Goal: Use online tool/utility: Use online tool/utility

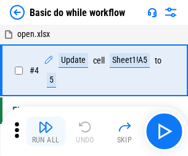
click at [46, 131] on img "button" at bounding box center [45, 127] width 15 height 15
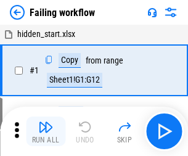
click at [46, 131] on img "button" at bounding box center [45, 127] width 15 height 15
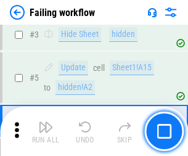
scroll to position [262, 0]
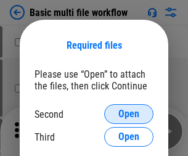
click at [129, 114] on span "Open" at bounding box center [128, 114] width 21 height 10
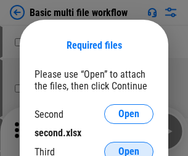
click at [129, 147] on span "Open" at bounding box center [128, 152] width 21 height 10
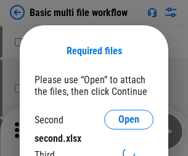
scroll to position [6, 0]
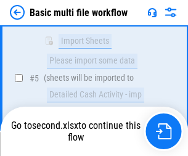
scroll to position [429, 0]
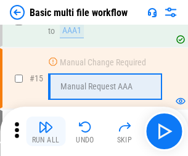
click at [46, 131] on img "button" at bounding box center [45, 127] width 15 height 15
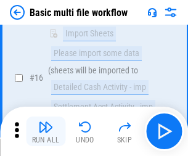
click at [46, 131] on img "button" at bounding box center [45, 127] width 15 height 15
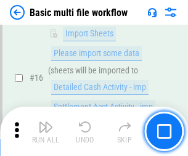
scroll to position [821, 0]
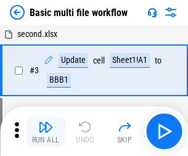
click at [46, 131] on img "button" at bounding box center [45, 127] width 15 height 15
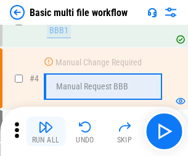
click at [46, 131] on img "button" at bounding box center [45, 127] width 15 height 15
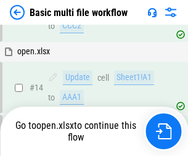
scroll to position [734, 0]
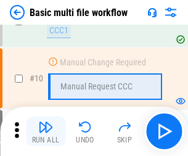
click at [46, 131] on img "button" at bounding box center [45, 127] width 15 height 15
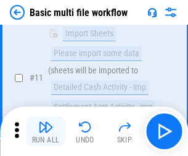
click at [46, 131] on img "button" at bounding box center [45, 127] width 15 height 15
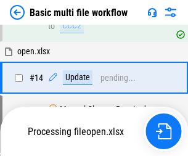
scroll to position [645, 0]
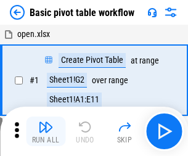
click at [46, 131] on img "button" at bounding box center [45, 127] width 15 height 15
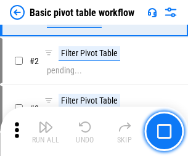
scroll to position [295, 0]
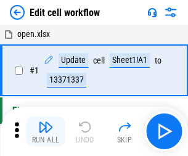
click at [46, 131] on img "button" at bounding box center [45, 127] width 15 height 15
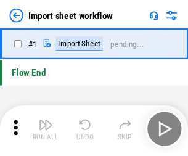
scroll to position [4, 0]
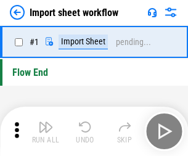
click at [46, 131] on img "button" at bounding box center [45, 127] width 15 height 15
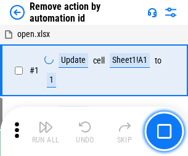
scroll to position [46, 0]
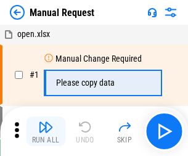
click at [46, 131] on img "button" at bounding box center [45, 127] width 15 height 15
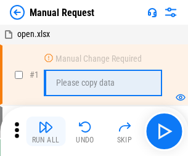
click at [46, 131] on img "button" at bounding box center [45, 127] width 15 height 15
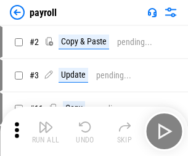
click at [46, 131] on img "button" at bounding box center [45, 127] width 15 height 15
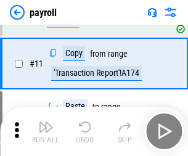
scroll to position [89, 0]
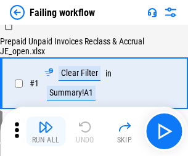
click at [46, 131] on img "button" at bounding box center [45, 127] width 15 height 15
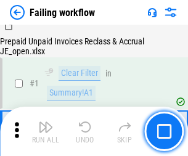
scroll to position [199, 0]
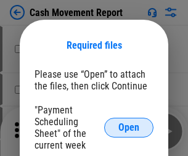
click at [129, 128] on span "Open" at bounding box center [128, 128] width 21 height 10
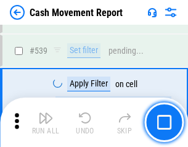
scroll to position [5475, 0]
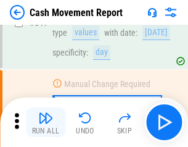
click at [46, 122] on img "button" at bounding box center [45, 117] width 15 height 15
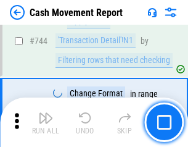
scroll to position [6570, 0]
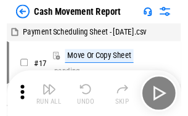
scroll to position [22, 0]
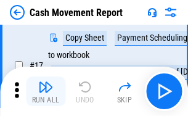
click at [46, 91] on img "button" at bounding box center [45, 87] width 15 height 15
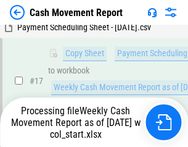
scroll to position [257, 0]
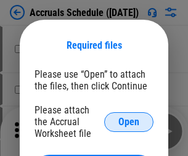
click at [129, 122] on span "Open" at bounding box center [128, 122] width 21 height 10
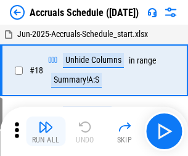
click at [46, 131] on img "button" at bounding box center [45, 127] width 15 height 15
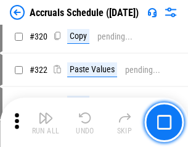
scroll to position [2295, 0]
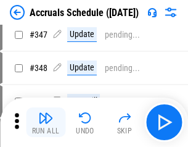
click at [46, 122] on img "button" at bounding box center [45, 117] width 15 height 15
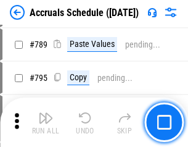
scroll to position [5182, 0]
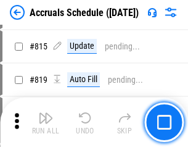
click at [46, 122] on img "button" at bounding box center [45, 117] width 15 height 15
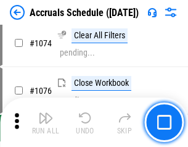
scroll to position [7389, 0]
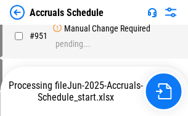
scroll to position [5970, 0]
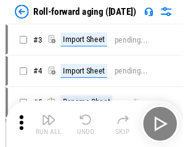
scroll to position [2, 0]
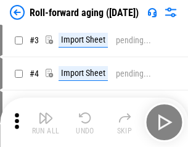
click at [46, 122] on img "button" at bounding box center [45, 117] width 15 height 15
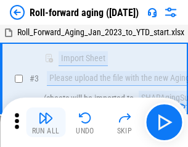
click at [46, 122] on img "button" at bounding box center [45, 117] width 15 height 15
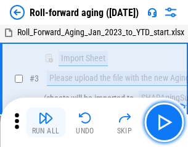
scroll to position [80, 0]
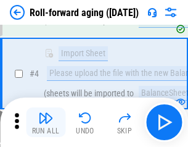
click at [46, 122] on img "button" at bounding box center [45, 117] width 15 height 15
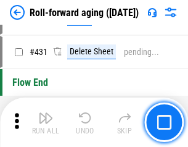
scroll to position [4278, 0]
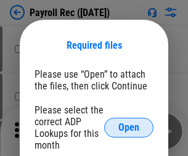
click at [129, 128] on span "Open" at bounding box center [128, 128] width 21 height 10
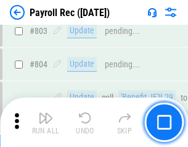
scroll to position [7838, 0]
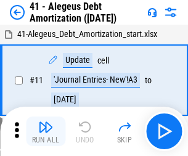
click at [46, 131] on img "button" at bounding box center [45, 127] width 15 height 15
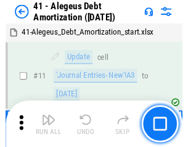
scroll to position [152, 0]
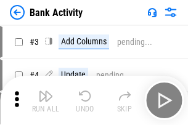
click at [46, 101] on img "button" at bounding box center [45, 96] width 15 height 15
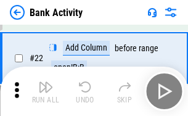
scroll to position [331, 0]
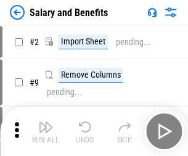
click at [46, 122] on img "button" at bounding box center [45, 127] width 15 height 15
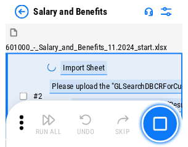
scroll to position [17, 0]
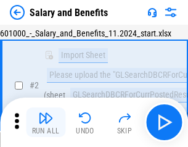
click at [46, 122] on img "button" at bounding box center [45, 117] width 15 height 15
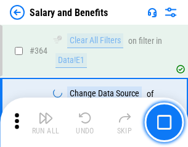
scroll to position [5810, 0]
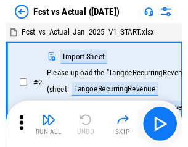
scroll to position [16, 0]
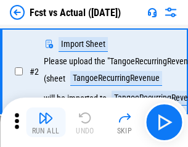
click at [46, 122] on img "button" at bounding box center [45, 117] width 15 height 15
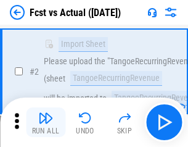
click at [46, 122] on img "button" at bounding box center [45, 117] width 15 height 15
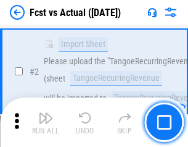
scroll to position [115, 0]
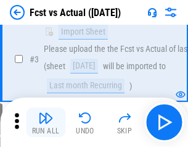
click at [46, 122] on img "button" at bounding box center [45, 117] width 15 height 15
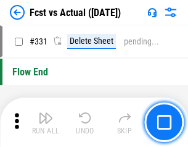
scroll to position [5905, 0]
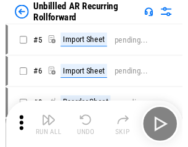
scroll to position [27, 0]
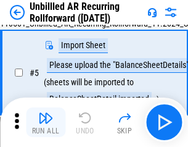
click at [46, 122] on img "button" at bounding box center [45, 117] width 15 height 15
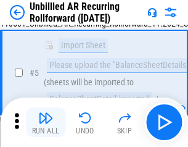
click at [46, 122] on img "button" at bounding box center [45, 117] width 15 height 15
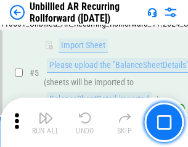
scroll to position [116, 0]
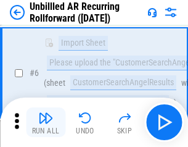
click at [46, 122] on img "button" at bounding box center [45, 117] width 15 height 15
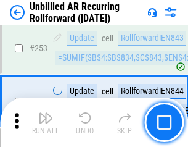
scroll to position [4190, 0]
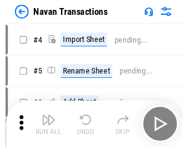
scroll to position [20, 0]
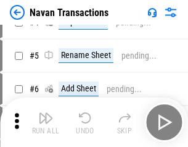
click at [46, 122] on img "button" at bounding box center [45, 117] width 15 height 15
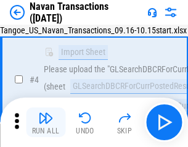
click at [46, 122] on img "button" at bounding box center [45, 117] width 15 height 15
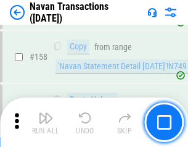
scroll to position [4000, 0]
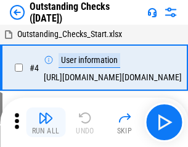
click at [46, 122] on img "button" at bounding box center [45, 117] width 15 height 15
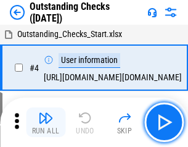
scroll to position [52, 0]
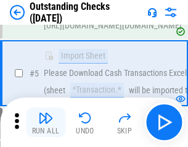
click at [46, 122] on img "button" at bounding box center [45, 117] width 15 height 15
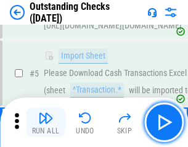
scroll to position [129, 0]
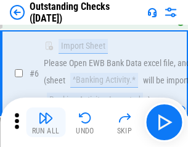
click at [46, 122] on img "button" at bounding box center [45, 117] width 15 height 15
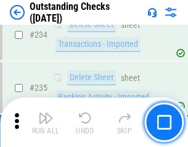
scroll to position [3746, 0]
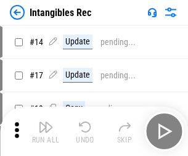
click at [46, 131] on img "button" at bounding box center [45, 127] width 15 height 15
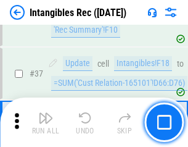
scroll to position [481, 0]
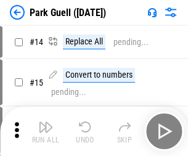
click at [46, 122] on img "button" at bounding box center [45, 127] width 15 height 15
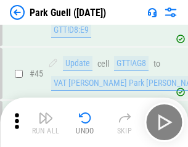
scroll to position [1543, 0]
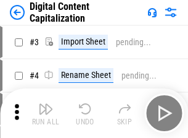
click at [46, 104] on img "button" at bounding box center [45, 108] width 15 height 15
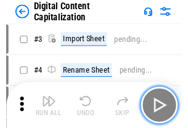
scroll to position [36, 0]
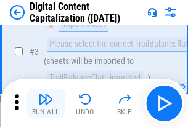
click at [46, 104] on img "button" at bounding box center [45, 99] width 15 height 15
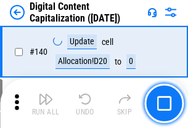
scroll to position [1308, 0]
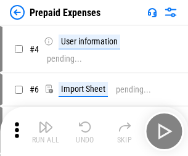
click at [46, 122] on img "button" at bounding box center [45, 127] width 15 height 15
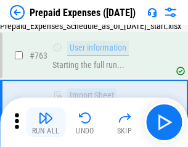
click at [46, 122] on img "button" at bounding box center [45, 117] width 15 height 15
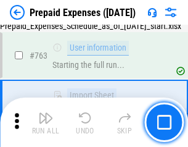
scroll to position [3492, 0]
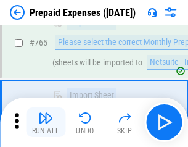
click at [46, 122] on img "button" at bounding box center [45, 117] width 15 height 15
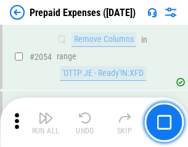
scroll to position [12896, 0]
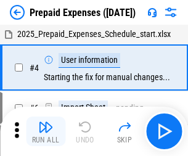
click at [46, 131] on img "button" at bounding box center [45, 127] width 15 height 15
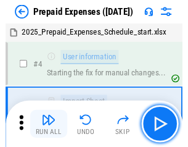
scroll to position [54, 0]
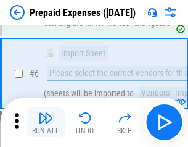
click at [46, 122] on img "button" at bounding box center [45, 117] width 15 height 15
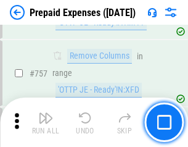
scroll to position [4396, 0]
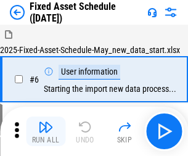
click at [46, 131] on img "button" at bounding box center [45, 127] width 15 height 15
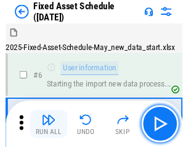
scroll to position [67, 0]
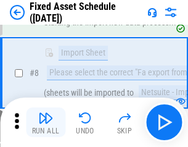
click at [46, 122] on img "button" at bounding box center [45, 117] width 15 height 15
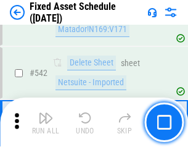
scroll to position [4398, 0]
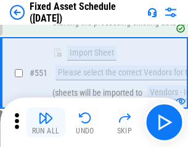
click at [46, 122] on img "button" at bounding box center [45, 117] width 15 height 15
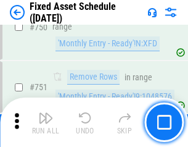
scroll to position [6015, 0]
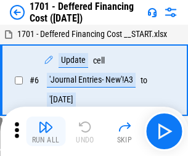
click at [46, 131] on img "button" at bounding box center [45, 127] width 15 height 15
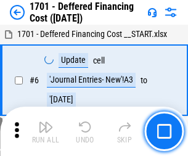
scroll to position [148, 0]
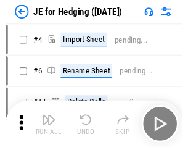
scroll to position [2, 0]
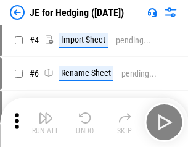
click at [46, 122] on img "button" at bounding box center [45, 117] width 15 height 15
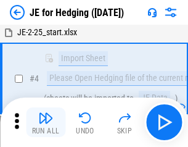
click at [46, 122] on img "button" at bounding box center [45, 117] width 15 height 15
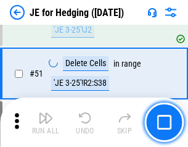
scroll to position [799, 0]
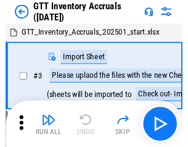
scroll to position [2, 0]
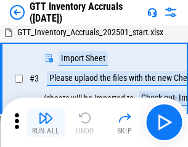
click at [46, 122] on img "button" at bounding box center [45, 117] width 15 height 15
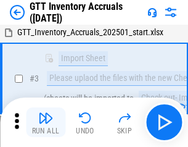
click at [46, 122] on img "button" at bounding box center [45, 117] width 15 height 15
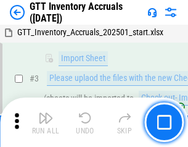
scroll to position [80, 0]
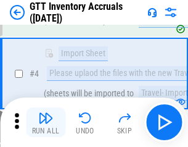
click at [46, 122] on img "button" at bounding box center [45, 117] width 15 height 15
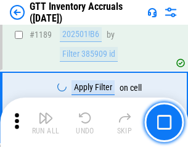
scroll to position [10074, 0]
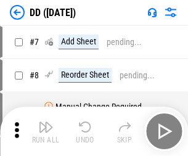
click at [46, 131] on img "button" at bounding box center [45, 127] width 15 height 15
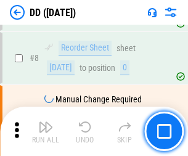
scroll to position [119, 0]
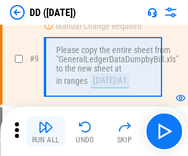
click at [46, 131] on img "button" at bounding box center [45, 127] width 15 height 15
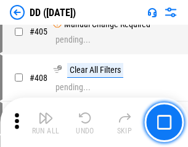
scroll to position [5520, 0]
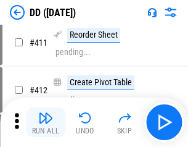
click at [46, 122] on img "button" at bounding box center [45, 117] width 15 height 15
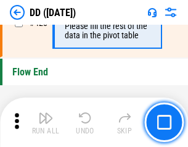
scroll to position [5905, 0]
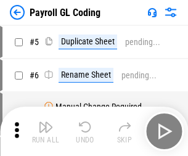
click at [46, 131] on img "button" at bounding box center [45, 127] width 15 height 15
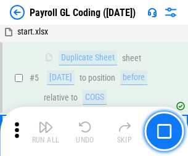
scroll to position [148, 0]
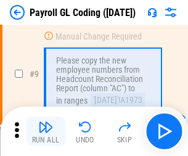
click at [46, 131] on img "button" at bounding box center [45, 127] width 15 height 15
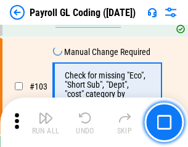
scroll to position [2894, 0]
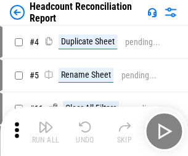
click at [46, 131] on img "button" at bounding box center [45, 127] width 15 height 15
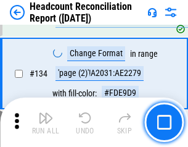
scroll to position [1483, 0]
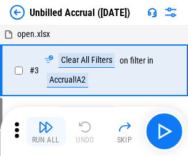
click at [46, 131] on img "button" at bounding box center [45, 127] width 15 height 15
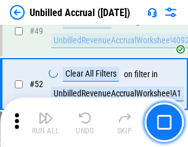
scroll to position [1119, 0]
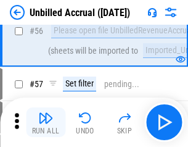
click at [46, 122] on img "button" at bounding box center [45, 117] width 15 height 15
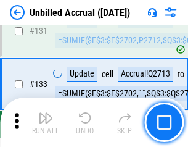
scroll to position [3675, 0]
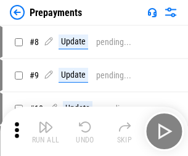
click at [46, 131] on img "button" at bounding box center [45, 127] width 15 height 15
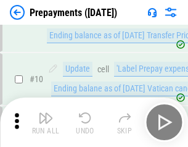
scroll to position [77, 0]
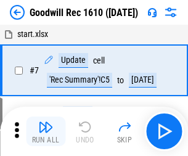
click at [46, 131] on img "button" at bounding box center [45, 127] width 15 height 15
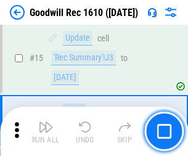
scroll to position [211, 0]
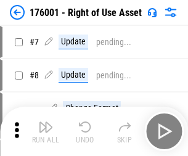
click at [46, 131] on img "button" at bounding box center [45, 127] width 15 height 15
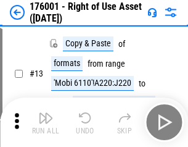
scroll to position [80, 0]
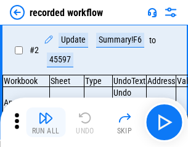
click at [46, 122] on img "button" at bounding box center [45, 117] width 15 height 15
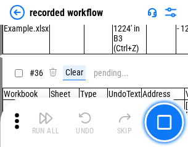
scroll to position [3856, 0]
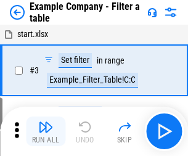
click at [46, 131] on img "button" at bounding box center [45, 127] width 15 height 15
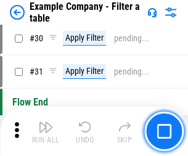
scroll to position [1129, 0]
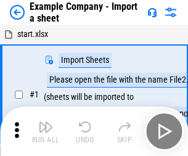
click at [46, 122] on img "button" at bounding box center [45, 127] width 15 height 15
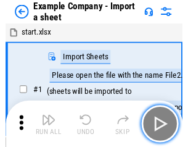
scroll to position [19, 0]
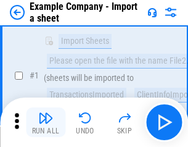
click at [46, 122] on img "button" at bounding box center [45, 117] width 15 height 15
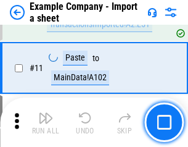
scroll to position [273, 0]
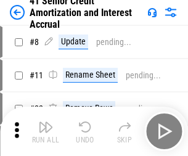
click at [46, 122] on img "button" at bounding box center [45, 127] width 15 height 15
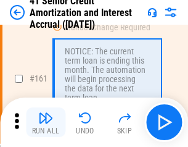
click at [46, 122] on img "button" at bounding box center [45, 117] width 15 height 15
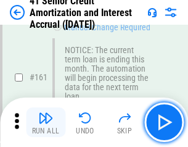
scroll to position [1319, 0]
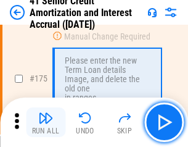
click at [46, 122] on img "button" at bounding box center [45, 117] width 15 height 15
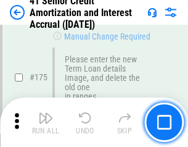
scroll to position [1445, 0]
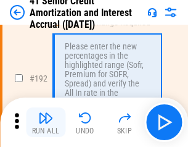
click at [46, 122] on img "button" at bounding box center [45, 117] width 15 height 15
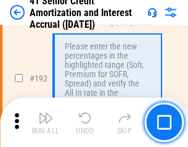
scroll to position [1574, 0]
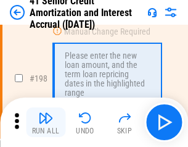
click at [46, 122] on img "button" at bounding box center [45, 117] width 15 height 15
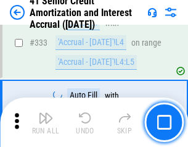
scroll to position [3152, 0]
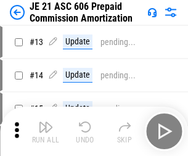
click at [46, 122] on img "button" at bounding box center [45, 127] width 15 height 15
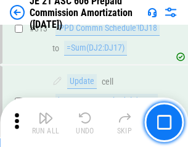
scroll to position [2303, 0]
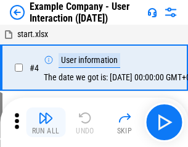
click at [46, 122] on img "button" at bounding box center [45, 117] width 15 height 15
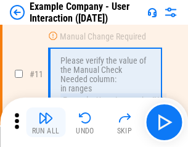
click at [46, 122] on img "button" at bounding box center [45, 117] width 15 height 15
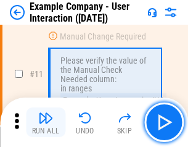
scroll to position [267, 0]
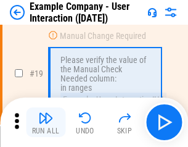
click at [46, 122] on img "button" at bounding box center [45, 117] width 15 height 15
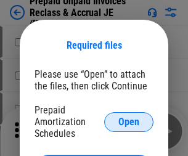
click at [129, 122] on span "Open" at bounding box center [128, 122] width 21 height 10
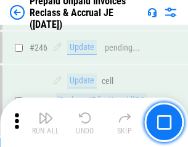
scroll to position [1666, 0]
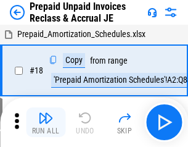
click at [46, 122] on img "button" at bounding box center [45, 117] width 15 height 15
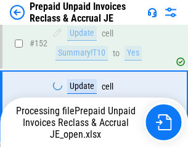
scroll to position [1010, 0]
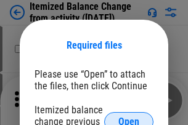
click at [129, 117] on span "Open" at bounding box center [128, 122] width 21 height 10
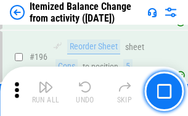
scroll to position [2374, 0]
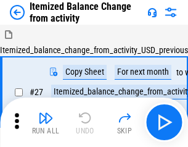
scroll to position [19, 0]
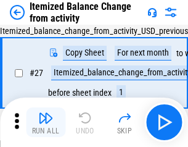
click at [46, 122] on img "button" at bounding box center [45, 117] width 15 height 15
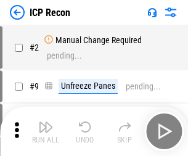
scroll to position [6, 0]
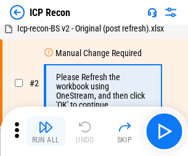
click at [46, 131] on img "button" at bounding box center [45, 127] width 15 height 15
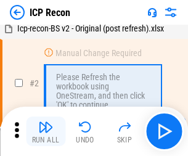
click at [46, 131] on img "button" at bounding box center [45, 127] width 15 height 15
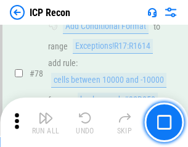
scroll to position [1209, 0]
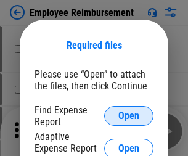
click at [129, 116] on span "Open" at bounding box center [128, 116] width 21 height 10
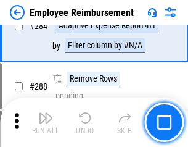
scroll to position [3353, 0]
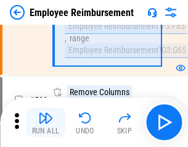
click at [46, 122] on img "button" at bounding box center [45, 117] width 15 height 15
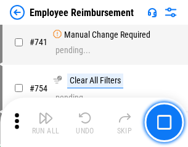
scroll to position [8655, 0]
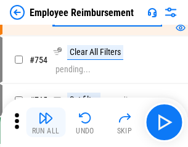
click at [46, 122] on img "button" at bounding box center [45, 117] width 15 height 15
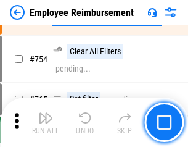
click at [46, 122] on img "button" at bounding box center [45, 117] width 15 height 15
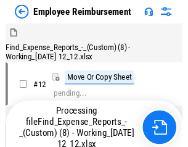
scroll to position [42, 0]
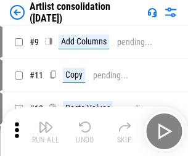
click at [46, 131] on img "button" at bounding box center [45, 127] width 15 height 15
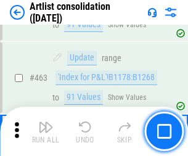
scroll to position [5402, 0]
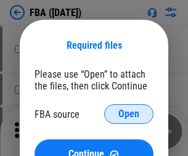
click at [129, 114] on span "Open" at bounding box center [128, 114] width 21 height 10
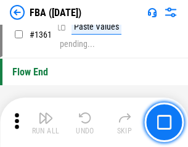
scroll to position [13249, 0]
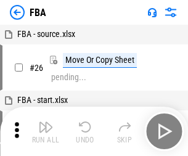
scroll to position [12, 0]
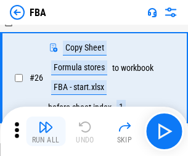
click at [46, 131] on img "button" at bounding box center [45, 127] width 15 height 15
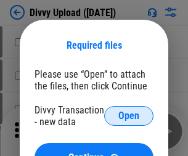
click at [129, 116] on span "Open" at bounding box center [128, 116] width 21 height 10
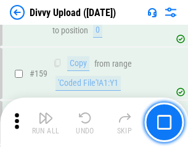
scroll to position [1278, 0]
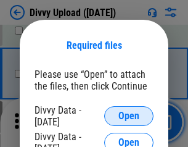
click at [129, 116] on span "Open" at bounding box center [128, 116] width 21 height 10
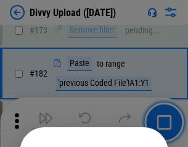
scroll to position [1385, 0]
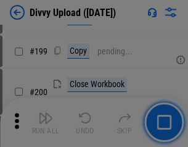
scroll to position [1794, 0]
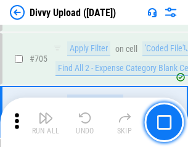
scroll to position [8439, 0]
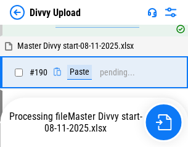
scroll to position [1515, 0]
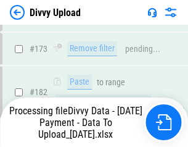
scroll to position [1381, 0]
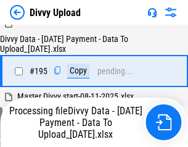
scroll to position [1724, 0]
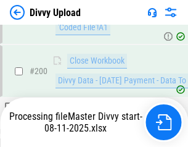
scroll to position [1996, 0]
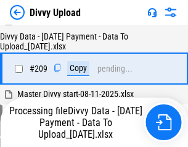
scroll to position [2268, 0]
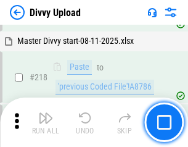
scroll to position [2741, 0]
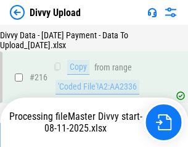
scroll to position [2540, 0]
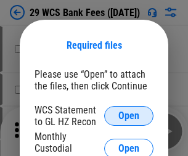
click at [129, 116] on span "Open" at bounding box center [128, 116] width 21 height 10
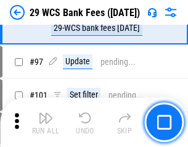
scroll to position [1202, 0]
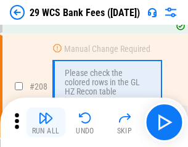
click at [46, 122] on img "button" at bounding box center [45, 117] width 15 height 15
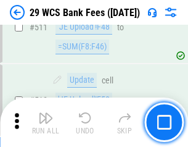
scroll to position [6207, 0]
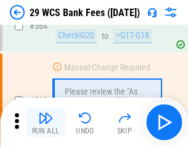
click at [46, 122] on img "button" at bounding box center [45, 117] width 15 height 15
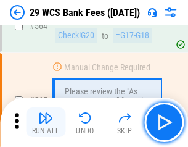
scroll to position [6672, 0]
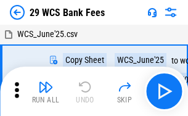
scroll to position [22, 0]
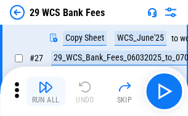
click at [46, 91] on img "button" at bounding box center [45, 87] width 15 height 15
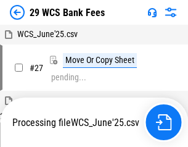
scroll to position [7, 0]
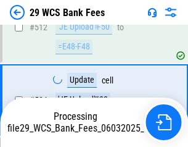
scroll to position [6586, 0]
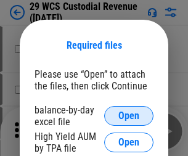
click at [129, 116] on span "Open" at bounding box center [128, 116] width 21 height 10
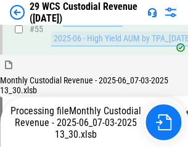
scroll to position [925, 0]
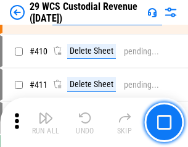
click at [46, 122] on img "button" at bounding box center [45, 117] width 15 height 15
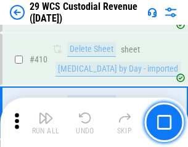
scroll to position [5892, 0]
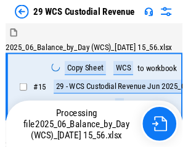
scroll to position [30, 0]
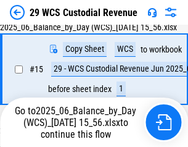
scroll to position [279, 0]
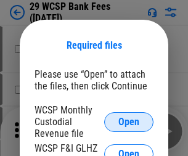
click at [129, 122] on span "Open" at bounding box center [128, 122] width 21 height 10
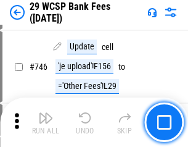
scroll to position [6217, 0]
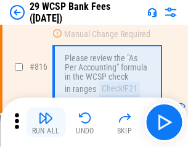
click at [46, 122] on img "button" at bounding box center [45, 117] width 15 height 15
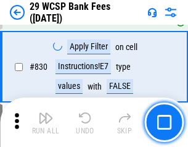
scroll to position [7828, 0]
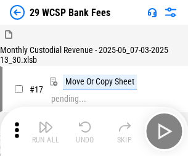
click at [46, 122] on img "button" at bounding box center [45, 127] width 15 height 15
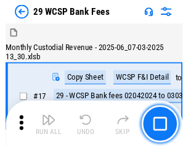
scroll to position [30, 0]
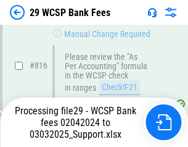
scroll to position [7523, 0]
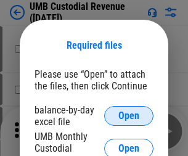
click at [129, 116] on span "Open" at bounding box center [128, 116] width 21 height 10
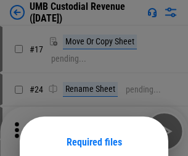
scroll to position [97, 0]
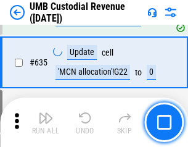
scroll to position [6456, 0]
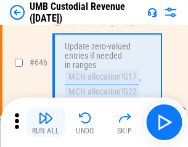
click at [46, 122] on img "button" at bounding box center [45, 117] width 15 height 15
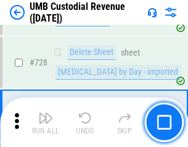
scroll to position [7610, 0]
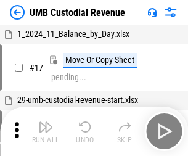
scroll to position [9, 0]
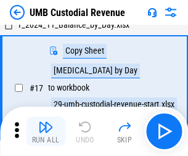
click at [46, 131] on img "button" at bounding box center [45, 127] width 15 height 15
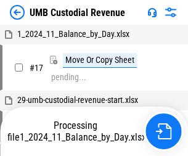
scroll to position [9, 0]
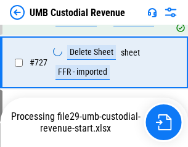
scroll to position [7529, 0]
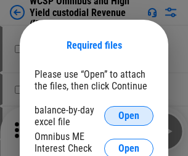
click at [129, 116] on span "Open" at bounding box center [128, 116] width 21 height 10
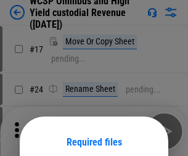
scroll to position [97, 0]
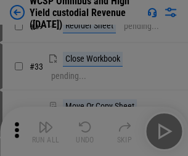
scroll to position [282, 0]
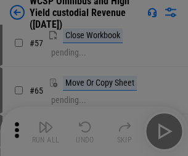
scroll to position [538, 0]
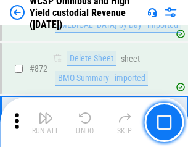
scroll to position [10441, 0]
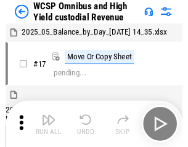
scroll to position [7, 0]
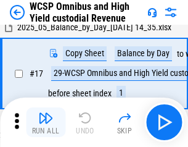
click at [46, 122] on img "button" at bounding box center [45, 117] width 15 height 15
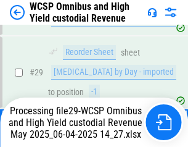
scroll to position [257, 0]
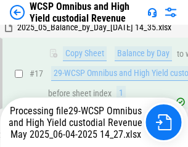
scroll to position [257, 0]
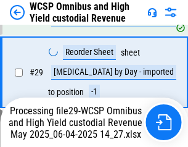
scroll to position [257, 0]
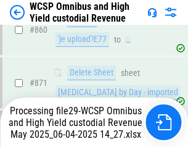
scroll to position [10413, 0]
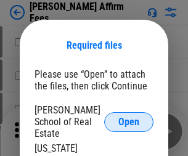
click at [129, 117] on span "Open" at bounding box center [128, 122] width 21 height 10
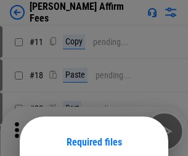
scroll to position [97, 0]
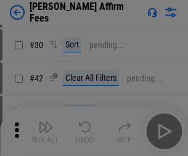
scroll to position [251, 0]
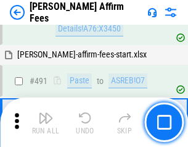
scroll to position [3355, 0]
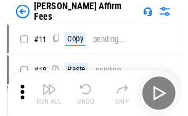
scroll to position [12, 0]
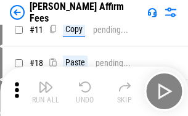
click at [46, 91] on img "button" at bounding box center [45, 87] width 15 height 15
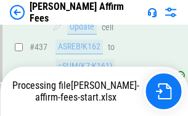
scroll to position [3236, 0]
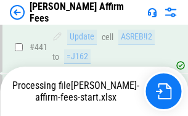
scroll to position [3236, 0]
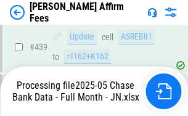
scroll to position [3236, 0]
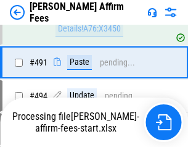
scroll to position [3355, 0]
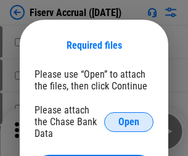
click at [129, 117] on span "Open" at bounding box center [128, 122] width 21 height 10
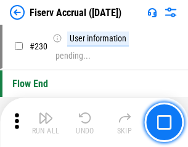
scroll to position [3909, 0]
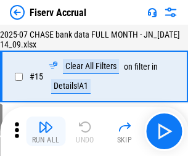
click at [46, 131] on img "button" at bounding box center [45, 127] width 15 height 15
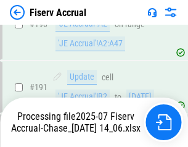
scroll to position [3324, 0]
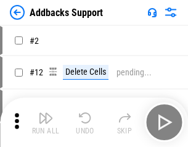
click at [46, 122] on img "button" at bounding box center [45, 117] width 15 height 15
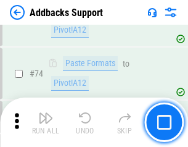
scroll to position [898, 0]
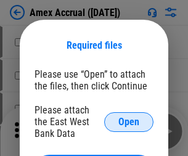
click at [129, 122] on span "Open" at bounding box center [128, 122] width 21 height 10
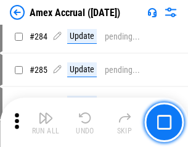
scroll to position [3378, 0]
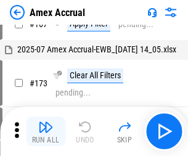
click at [46, 131] on img "button" at bounding box center [45, 127] width 15 height 15
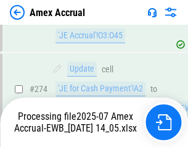
scroll to position [3524, 0]
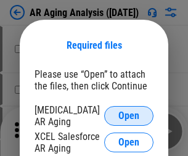
click at [129, 114] on span "Open" at bounding box center [128, 116] width 21 height 10
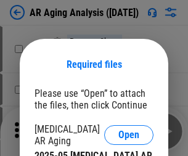
scroll to position [19, 0]
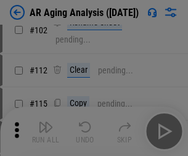
scroll to position [170, 0]
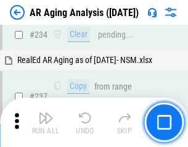
scroll to position [1912, 0]
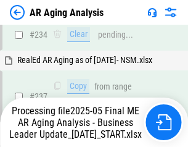
scroll to position [1949, 0]
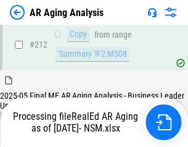
scroll to position [1855, 0]
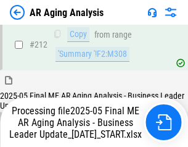
scroll to position [1855, 0]
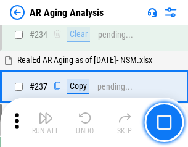
scroll to position [1898, 0]
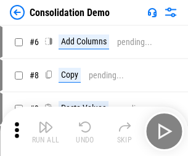
click at [46, 131] on img "button" at bounding box center [45, 127] width 15 height 15
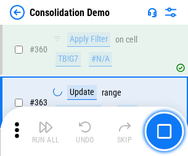
scroll to position [4135, 0]
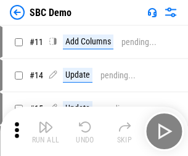
click at [46, 131] on img "button" at bounding box center [45, 127] width 15 height 15
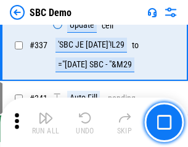
scroll to position [3245, 0]
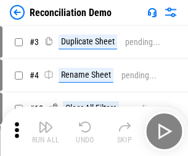
click at [46, 131] on img "button" at bounding box center [45, 127] width 15 height 15
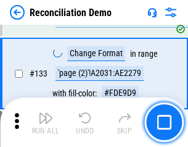
scroll to position [1465, 0]
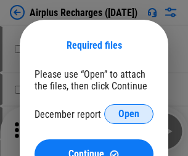
click at [129, 114] on span "Open" at bounding box center [128, 114] width 21 height 10
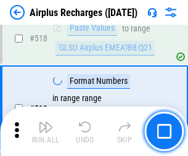
scroll to position [5309, 0]
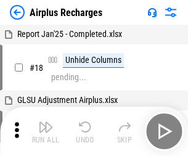
click at [46, 131] on img "button" at bounding box center [45, 127] width 15 height 15
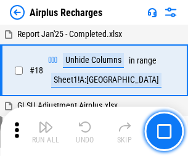
scroll to position [54, 0]
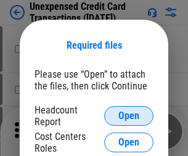
click at [129, 116] on span "Open" at bounding box center [128, 116] width 21 height 10
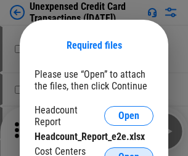
click at [129, 152] on span "Open" at bounding box center [128, 157] width 21 height 10
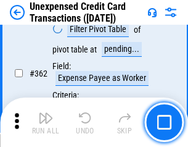
scroll to position [3173, 0]
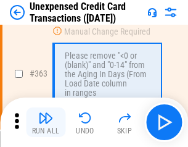
click at [46, 122] on img "button" at bounding box center [45, 117] width 15 height 15
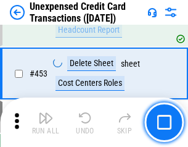
scroll to position [4208, 0]
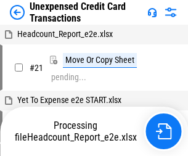
scroll to position [19, 0]
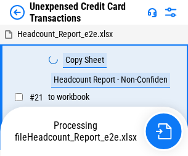
scroll to position [19, 0]
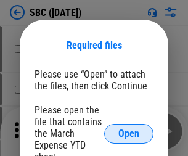
click at [129, 133] on span "Open" at bounding box center [128, 134] width 21 height 10
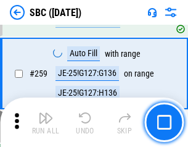
scroll to position [2411, 0]
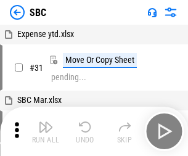
scroll to position [12, 0]
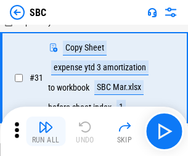
click at [46, 131] on img "button" at bounding box center [45, 127] width 15 height 15
